Goal: Information Seeking & Learning: Find specific page/section

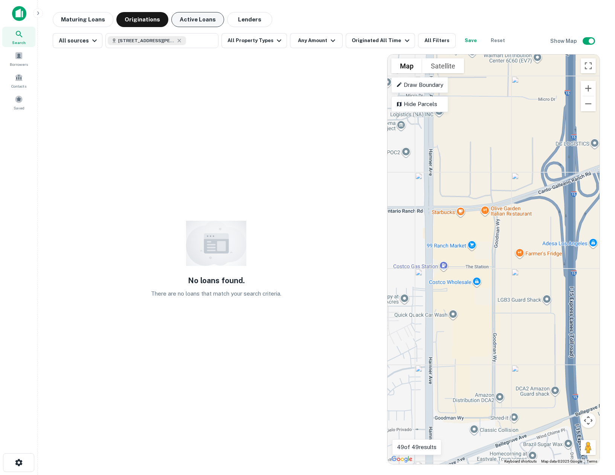
click at [195, 20] on button "Active Loans" at bounding box center [197, 19] width 53 height 15
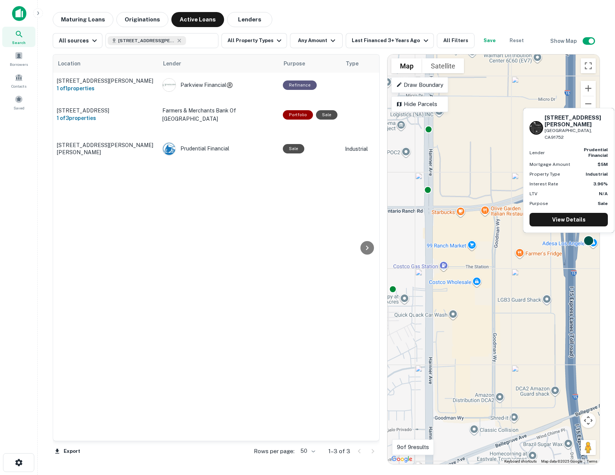
click at [590, 240] on div at bounding box center [588, 240] width 11 height 11
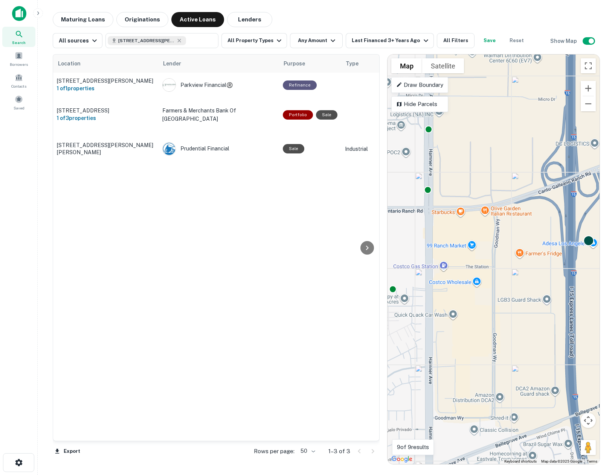
click at [586, 241] on div at bounding box center [588, 240] width 11 height 11
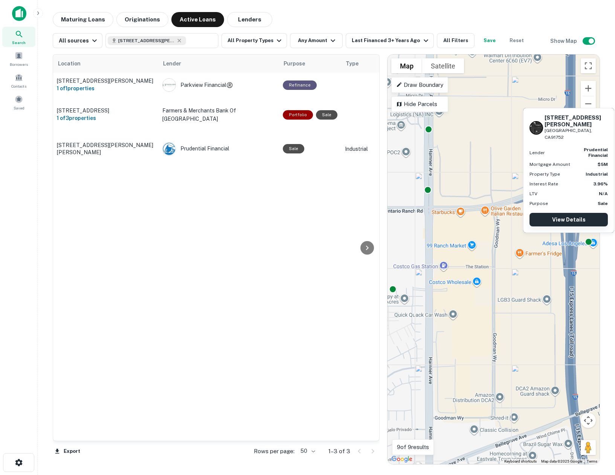
click at [581, 219] on link "View Details" at bounding box center [568, 220] width 78 height 14
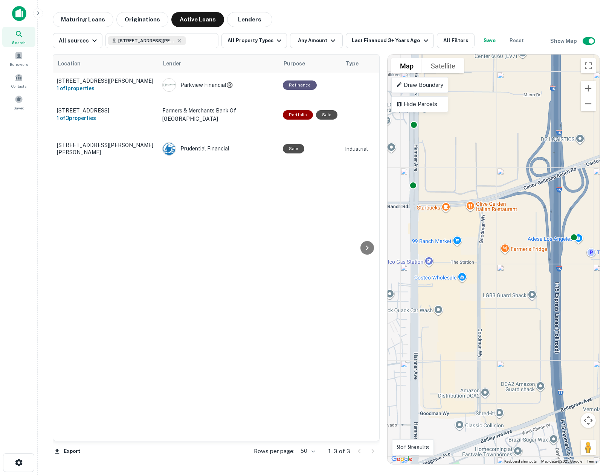
drag, startPoint x: 509, startPoint y: 282, endPoint x: 496, endPoint y: 277, distance: 13.9
click at [496, 277] on div "To activate drag with keyboard, press Alt + Enter. Once in keyboard drag state,…" at bounding box center [493, 260] width 212 height 410
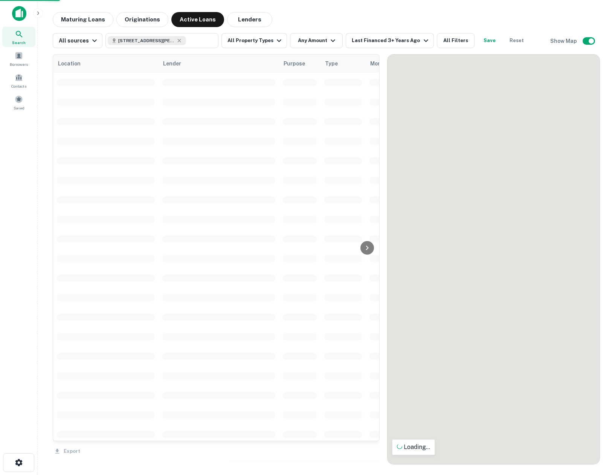
drag, startPoint x: 511, startPoint y: 270, endPoint x: 547, endPoint y: 270, distance: 36.1
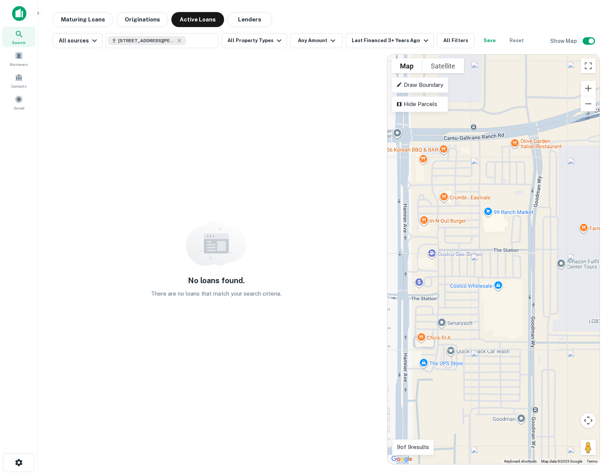
drag, startPoint x: 484, startPoint y: 250, endPoint x: 539, endPoint y: 251, distance: 55.7
click at [539, 251] on div "To activate drag with keyboard, press Alt + Enter. Once in keyboard drag state,…" at bounding box center [493, 260] width 212 height 410
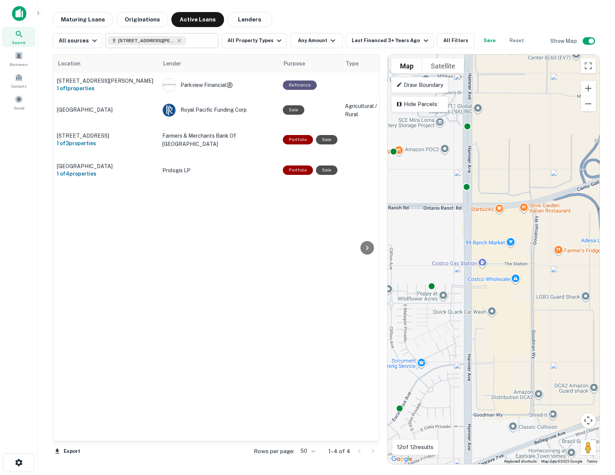
click at [176, 41] on icon at bounding box center [179, 41] width 6 height 6
type input "**********"
click at [208, 41] on icon "Clear" at bounding box center [210, 40] width 5 height 5
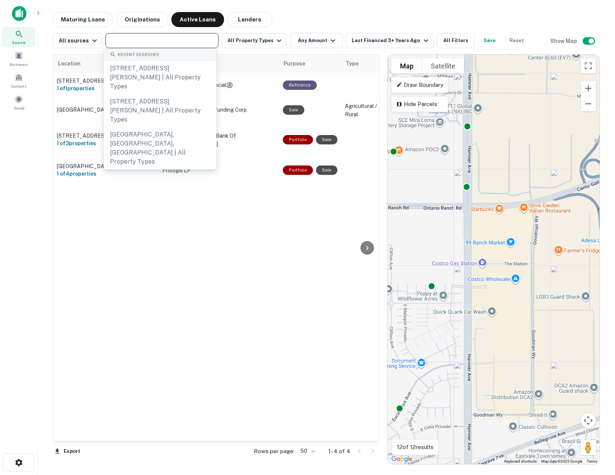
click at [181, 41] on input "text" at bounding box center [161, 40] width 107 height 11
paste input "**********"
type input "**********"
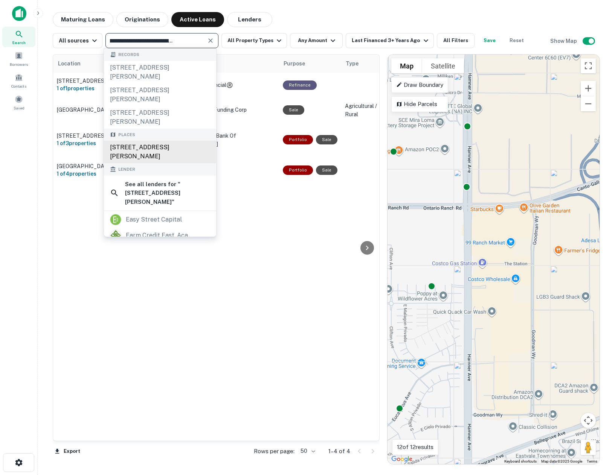
click at [176, 153] on div "[STREET_ADDRESS][PERSON_NAME]" at bounding box center [160, 152] width 112 height 23
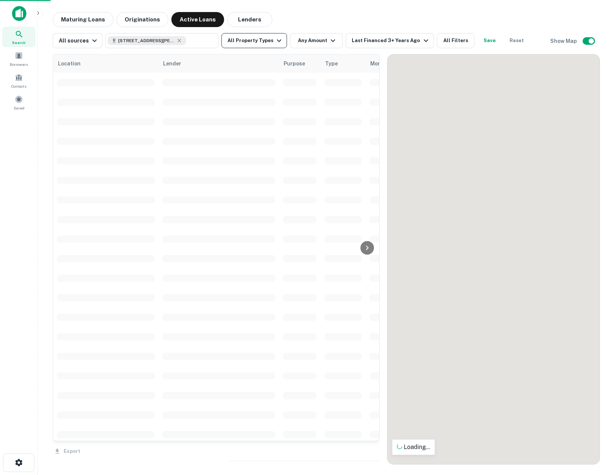
click at [260, 39] on button "All Property Types" at bounding box center [253, 40] width 65 height 15
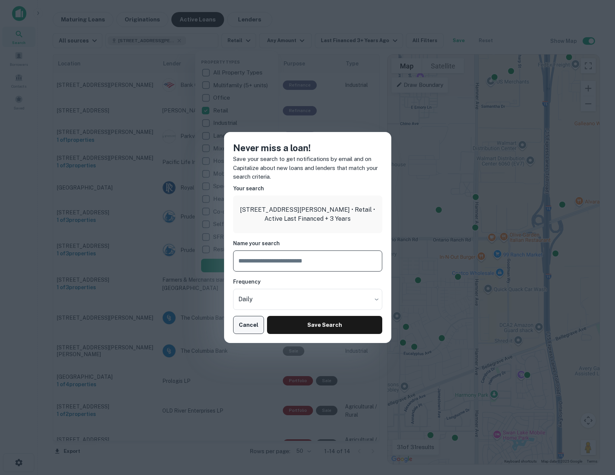
click at [251, 329] on button "Cancel" at bounding box center [248, 325] width 31 height 18
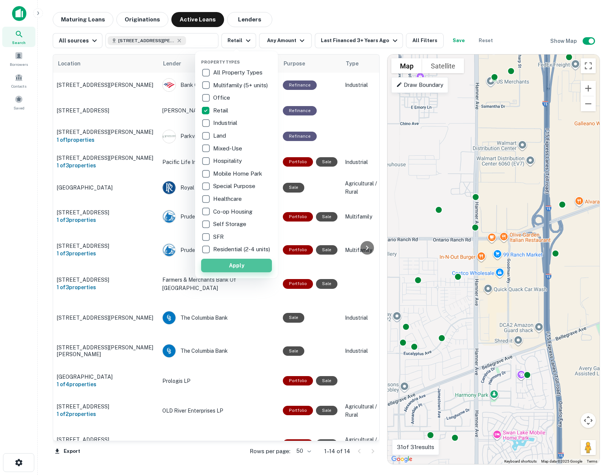
click at [242, 271] on button "Apply" at bounding box center [236, 266] width 71 height 14
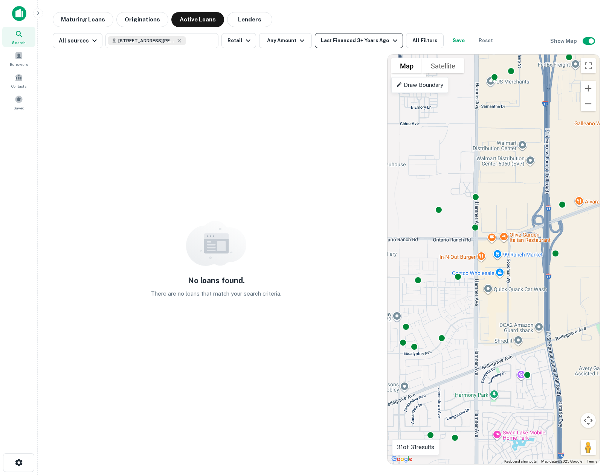
click at [390, 44] on icon "button" at bounding box center [394, 40] width 9 height 9
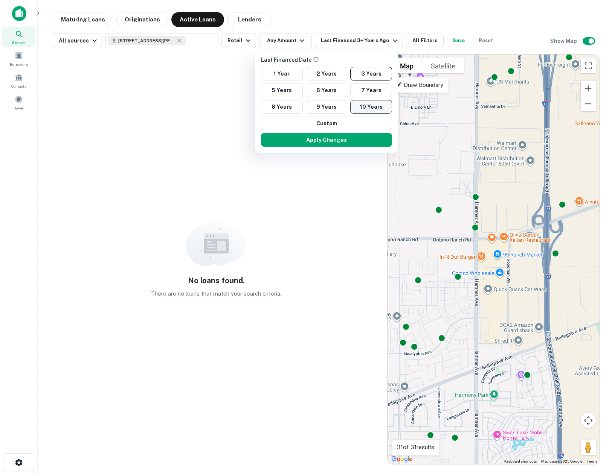
click at [371, 107] on button "10 Years" at bounding box center [371, 107] width 42 height 14
click at [347, 138] on button "Apply Changes" at bounding box center [328, 140] width 131 height 14
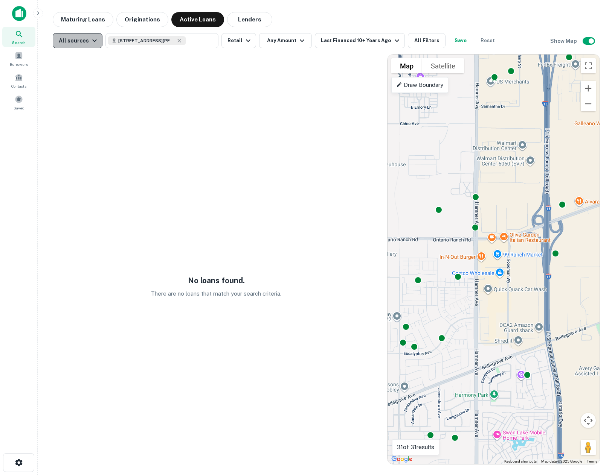
click at [81, 40] on div "All sources" at bounding box center [79, 40] width 40 height 9
click at [81, 40] on div at bounding box center [307, 237] width 615 height 475
click at [254, 24] on button "Lenders" at bounding box center [249, 19] width 45 height 15
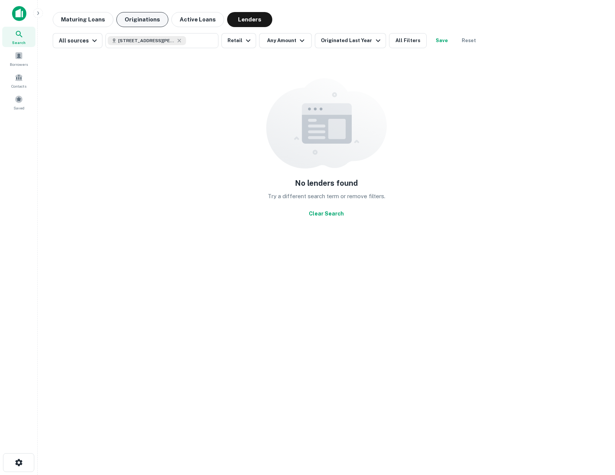
click at [127, 19] on button "Originations" at bounding box center [142, 19] width 52 height 15
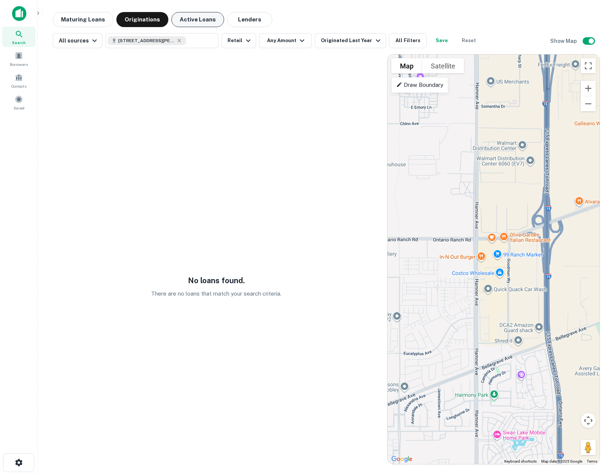
click at [198, 18] on button "Active Loans" at bounding box center [197, 19] width 53 height 15
click at [316, 110] on div "No loans found. There are no loans that match your search criteria." at bounding box center [216, 259] width 327 height 411
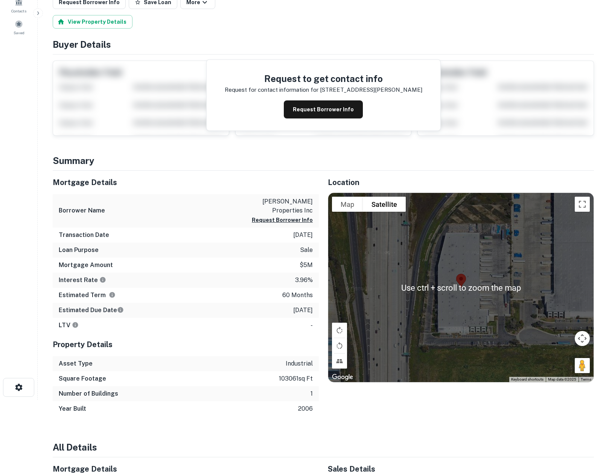
scroll to position [113, 0]
